Goal: Navigation & Orientation: Find specific page/section

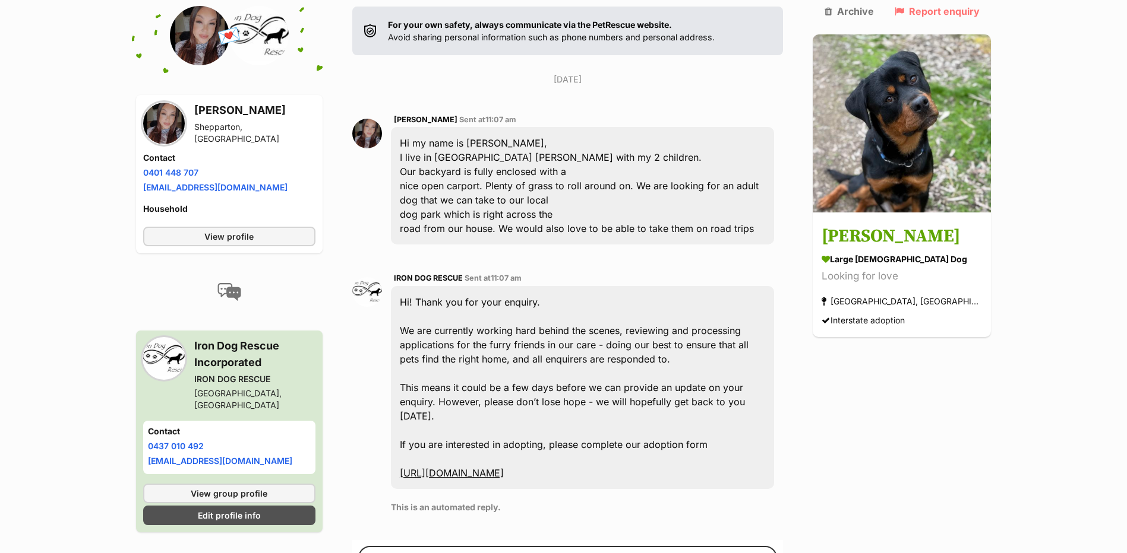
scroll to position [45, 0]
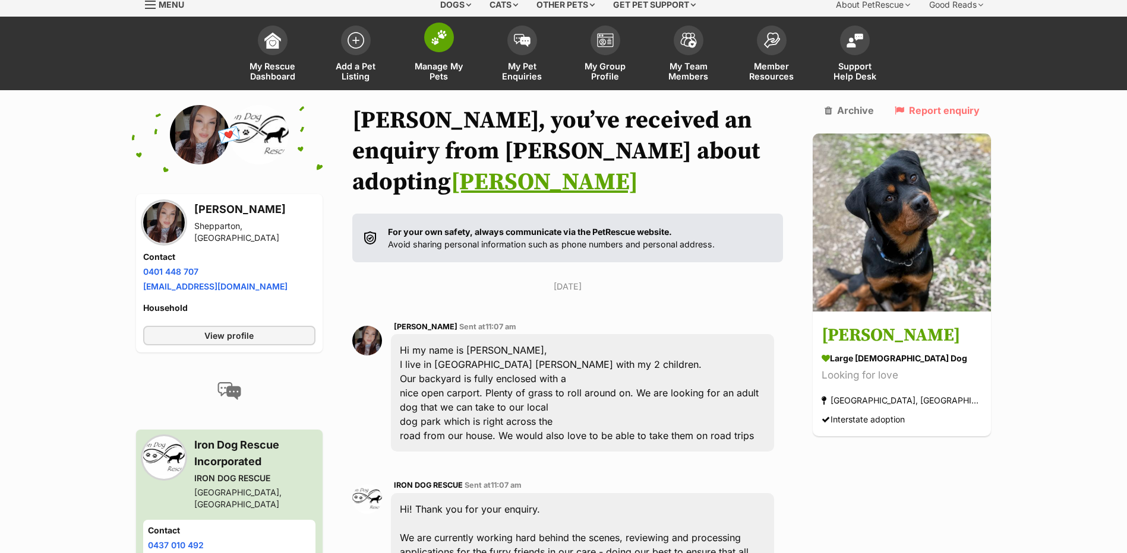
click at [432, 68] on span "Manage My Pets" at bounding box center [438, 71] width 53 height 20
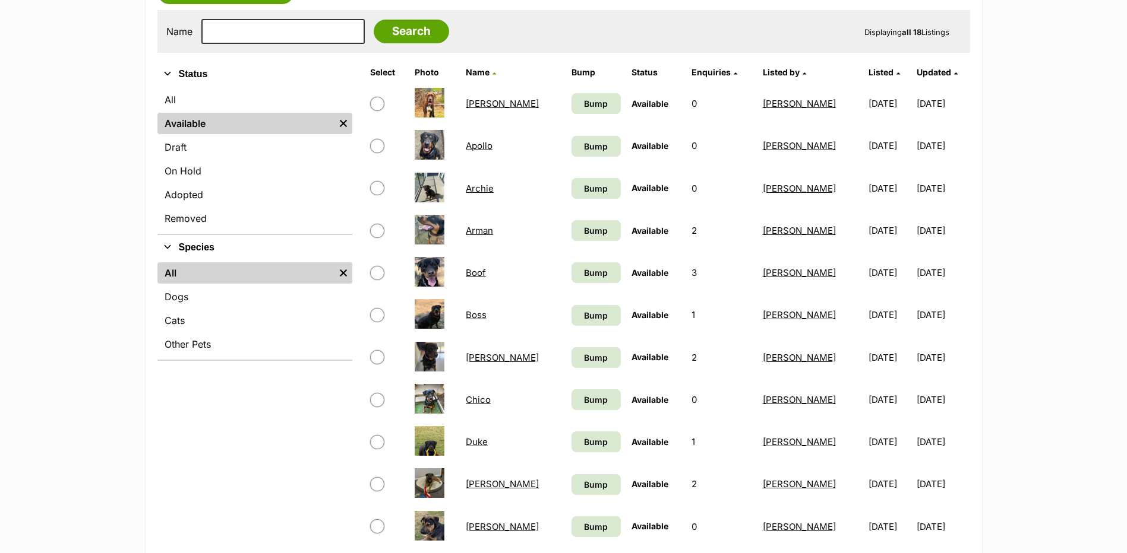
scroll to position [238, 0]
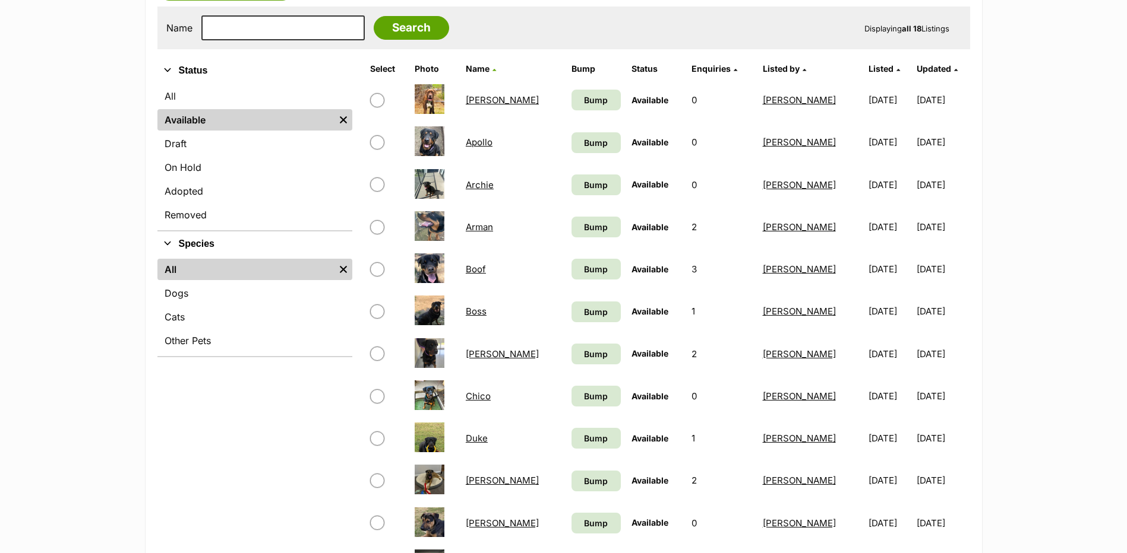
click at [495, 94] on td "[PERSON_NAME]" at bounding box center [513, 100] width 105 height 41
click at [492, 97] on link "[PERSON_NAME]" at bounding box center [502, 99] width 73 height 11
click at [482, 141] on link "Apollo" at bounding box center [479, 142] width 27 height 11
click at [483, 187] on link "Archie" at bounding box center [480, 184] width 28 height 11
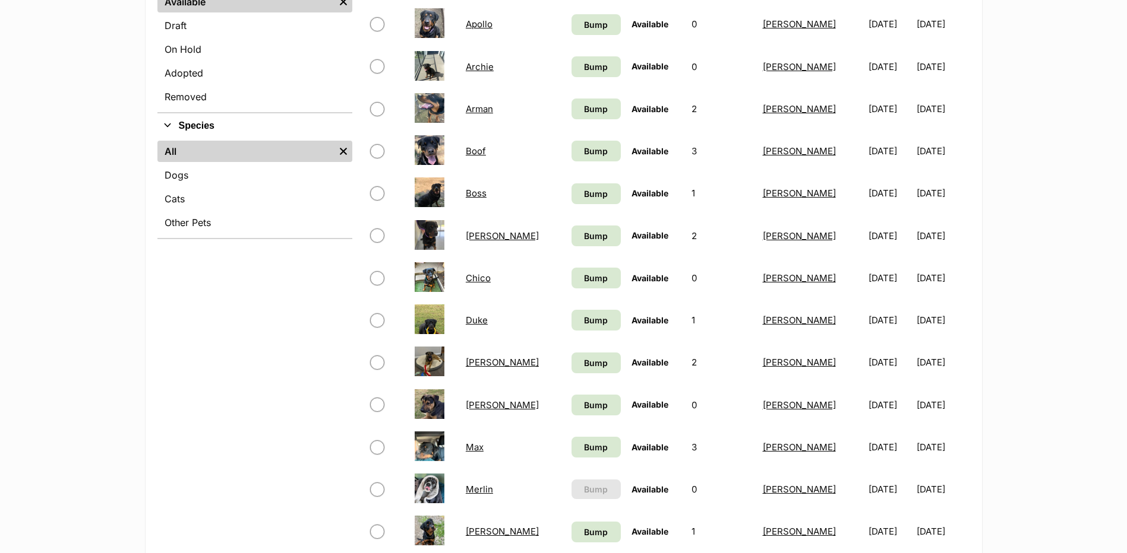
scroll to position [356, 0]
click at [488, 105] on link "Arman" at bounding box center [479, 108] width 27 height 11
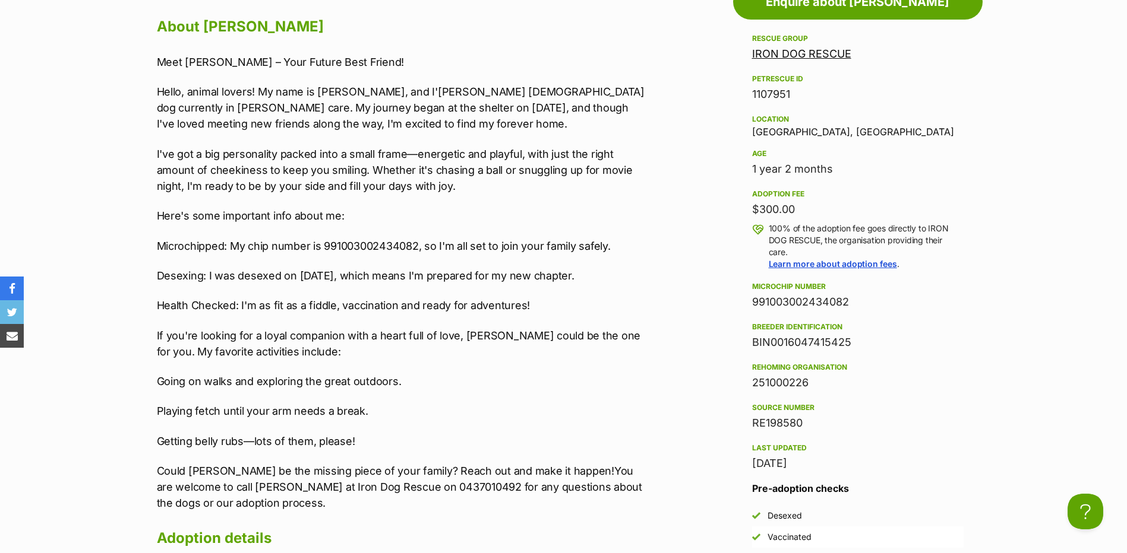
scroll to position [831, 0]
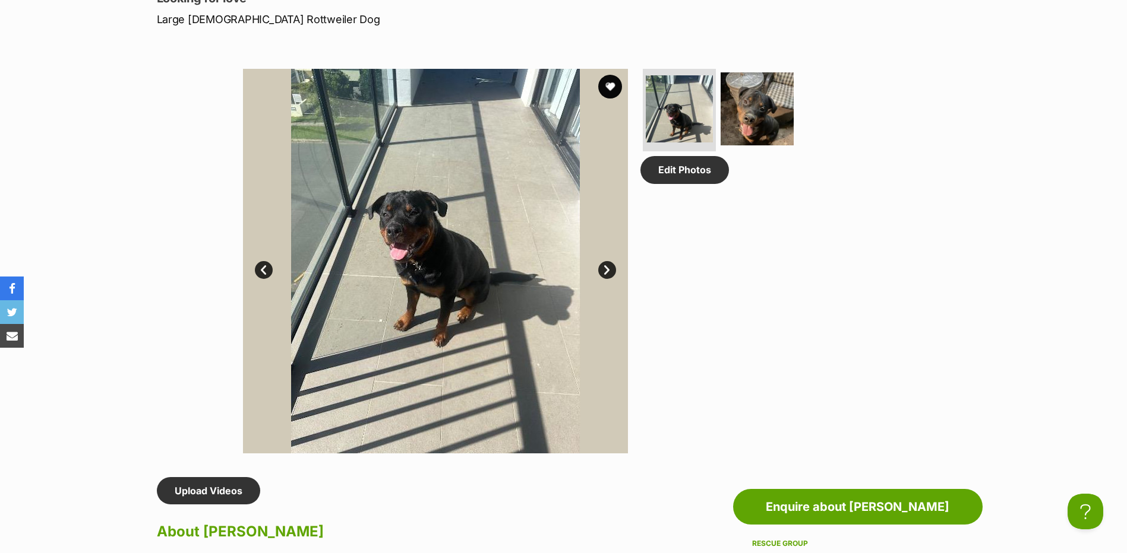
scroll to position [534, 0]
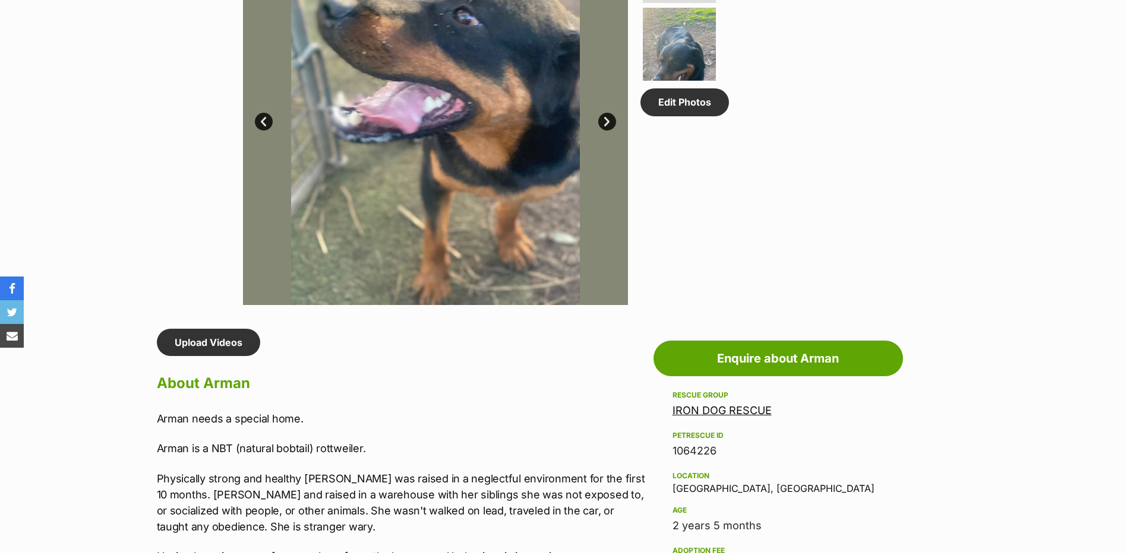
scroll to position [713, 0]
